Goal: Transaction & Acquisition: Purchase product/service

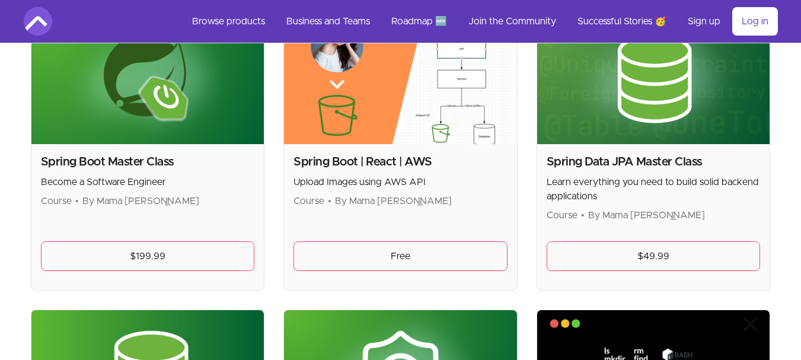
scroll to position [2959, 0]
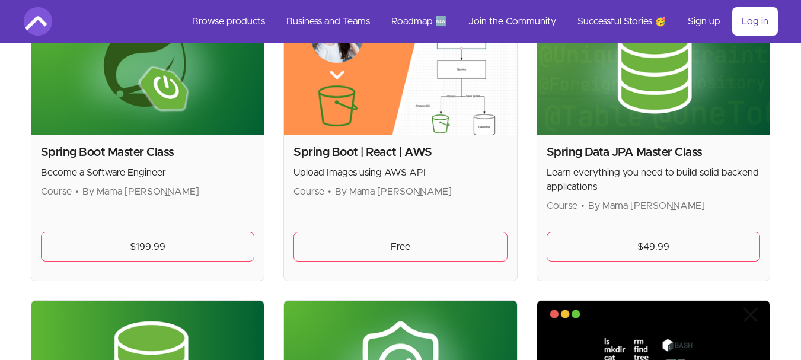
click at [628, 121] on img at bounding box center [653, 69] width 233 height 131
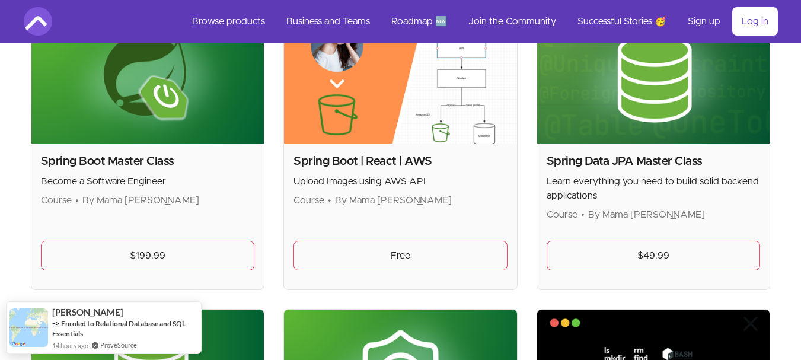
scroll to position [2952, 0]
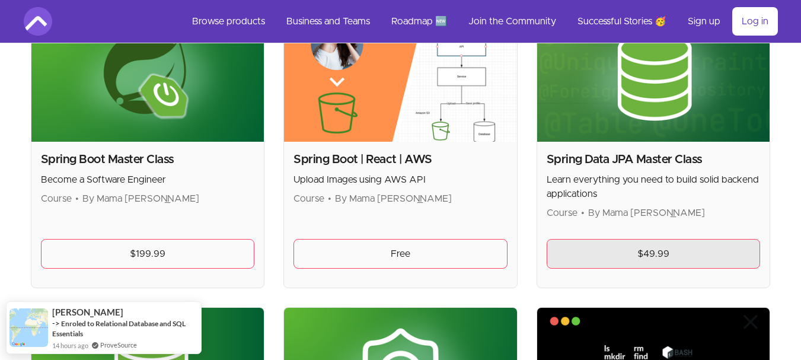
click at [666, 256] on link "$49.99" at bounding box center [653, 254] width 214 height 30
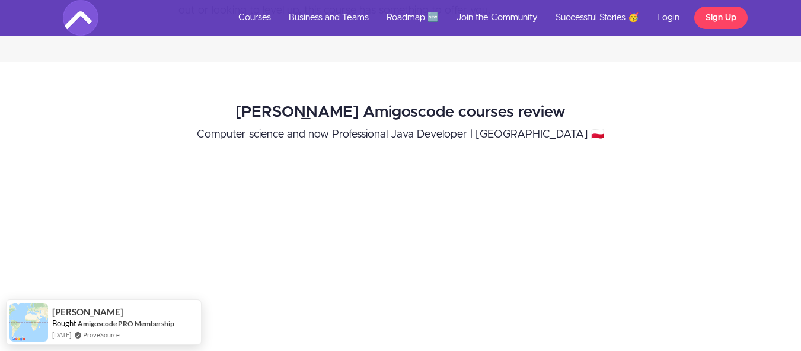
scroll to position [1059, 0]
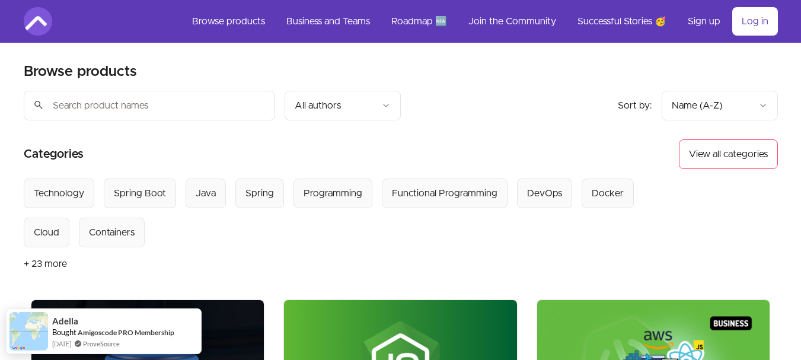
click at [148, 99] on input "search" at bounding box center [149, 106] width 251 height 30
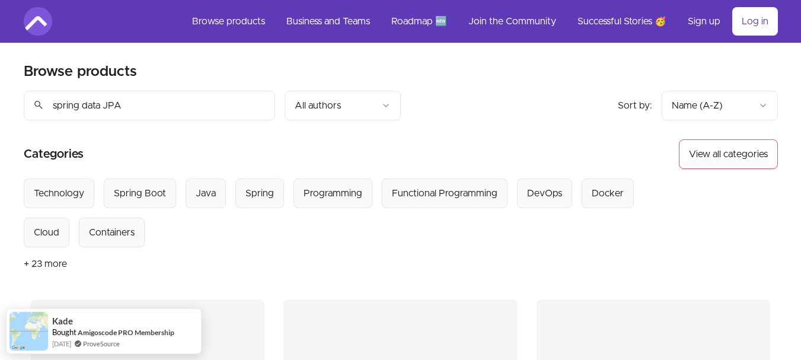
type input "spring data JPA"
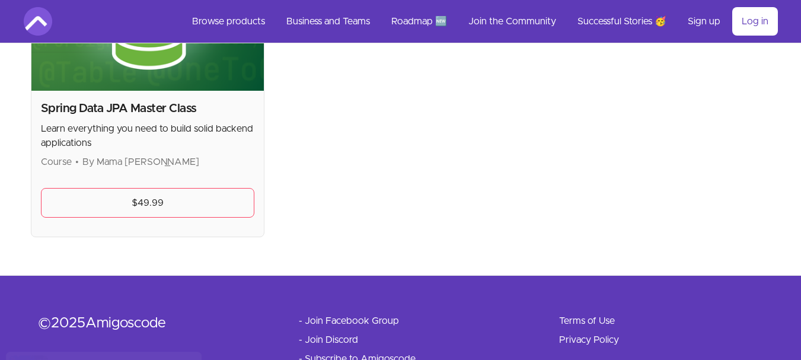
scroll to position [365, 0]
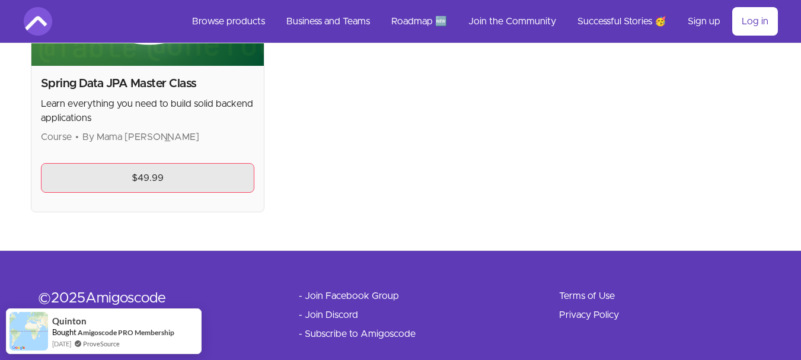
click at [188, 183] on link "$49.99" at bounding box center [148, 178] width 214 height 30
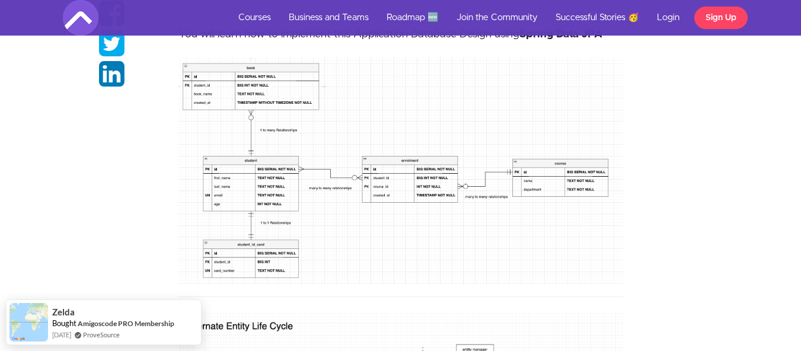
scroll to position [2286, 0]
click at [372, 153] on img at bounding box center [400, 170] width 445 height 227
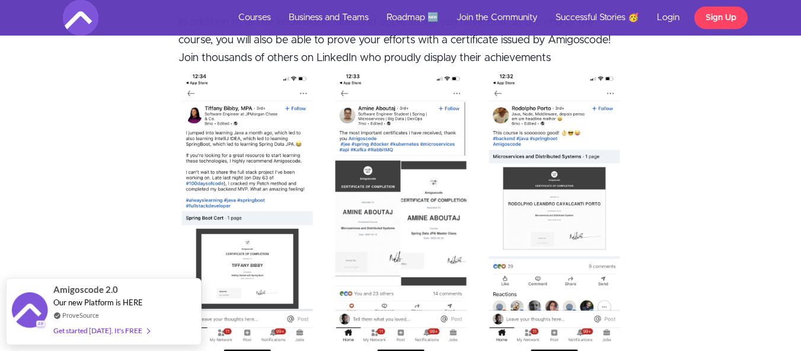
scroll to position [5040, 0]
